Goal: Information Seeking & Learning: Learn about a topic

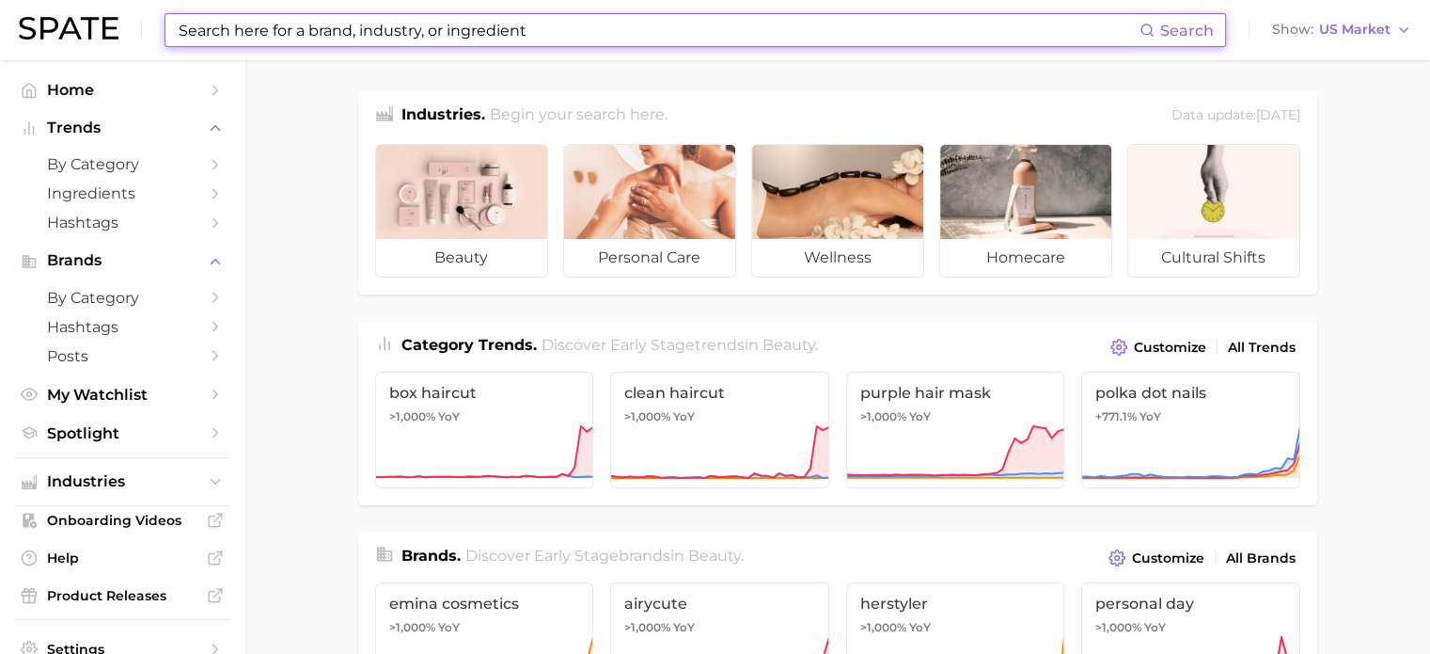
click at [323, 24] on input at bounding box center [658, 30] width 963 height 32
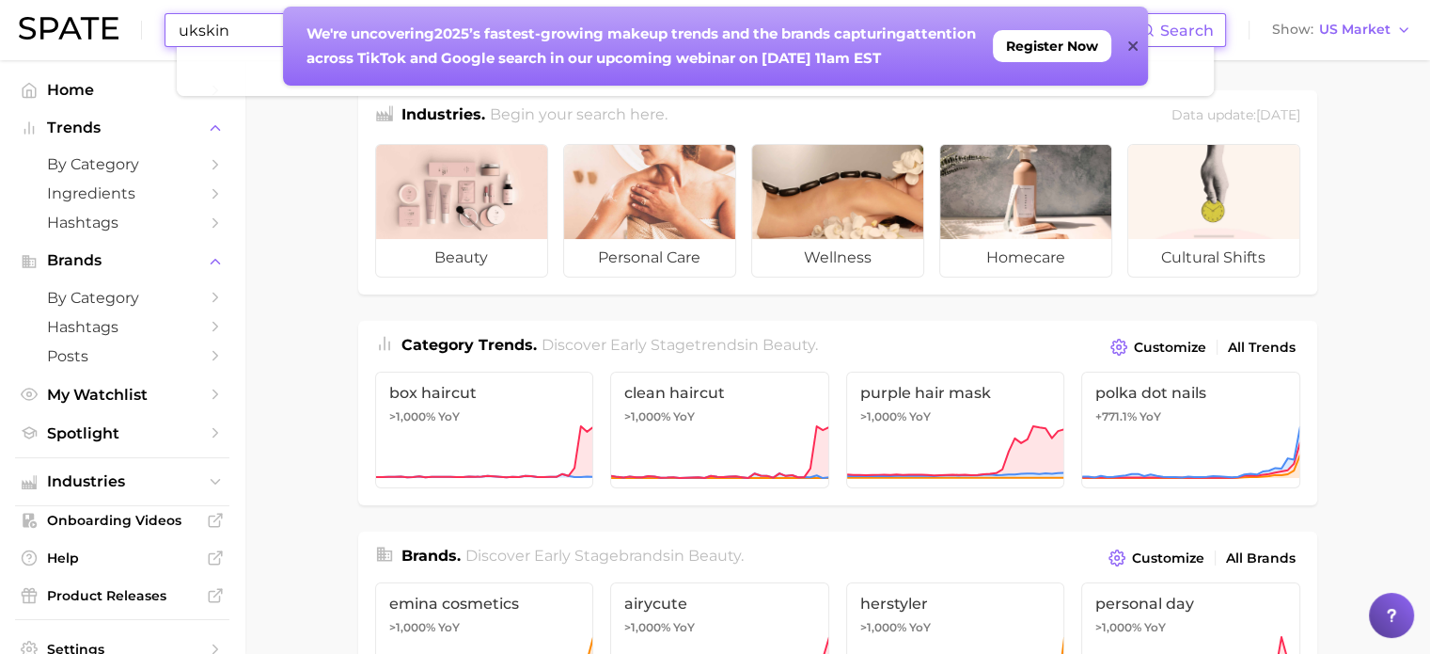
type input "ukskin"
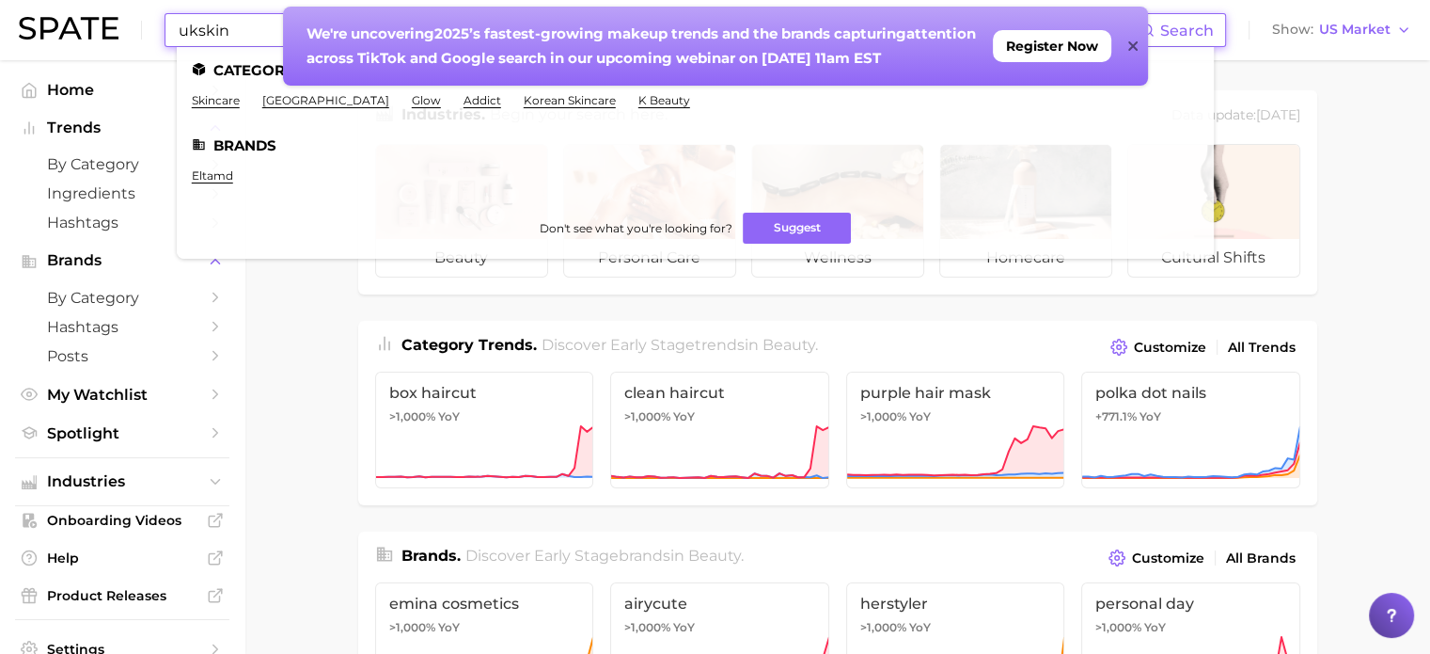
click at [1127, 43] on div "We're uncovering 2025’s fastest-growing makeup trends and the brands capturing …" at bounding box center [715, 46] width 865 height 79
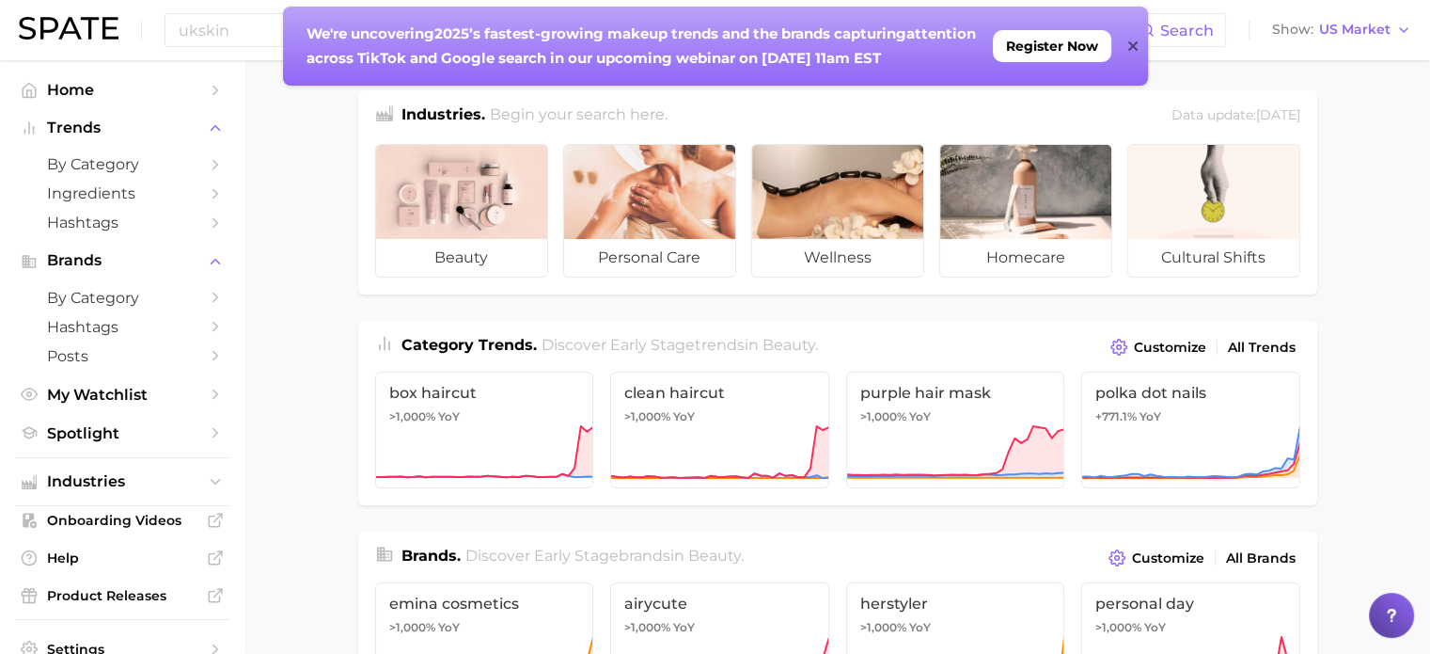
click at [1137, 44] on icon at bounding box center [1133, 46] width 9 height 15
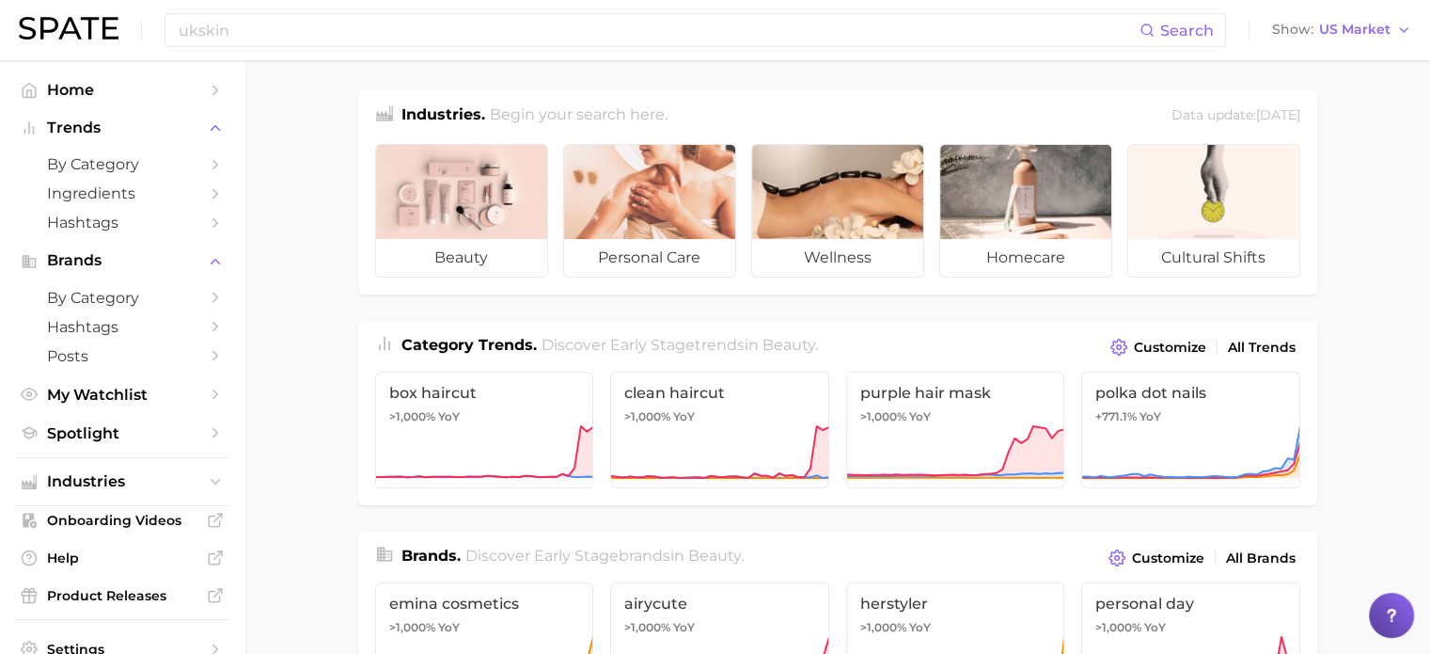
click at [354, 51] on div "ukskin Search Show US Market" at bounding box center [715, 30] width 1393 height 60
click at [1200, 22] on span "Search" at bounding box center [1177, 30] width 74 height 32
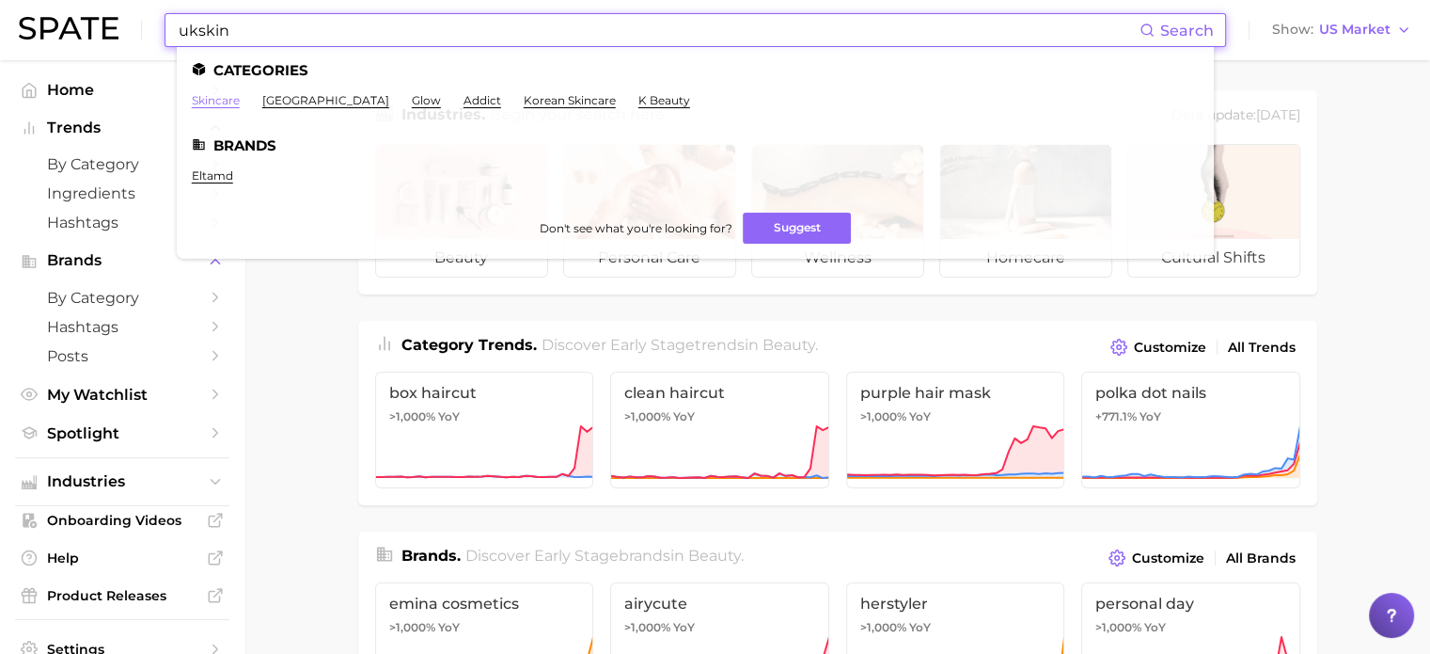
click at [230, 105] on link "skincare" at bounding box center [216, 100] width 48 height 14
